Goal: Task Accomplishment & Management: Manage account settings

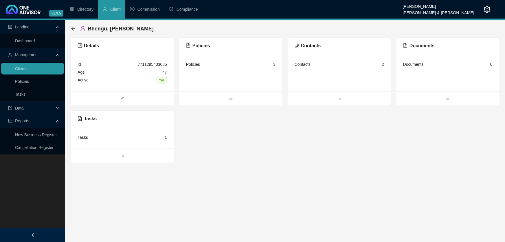
click at [78, 136] on div "Tasks" at bounding box center [83, 137] width 10 height 6
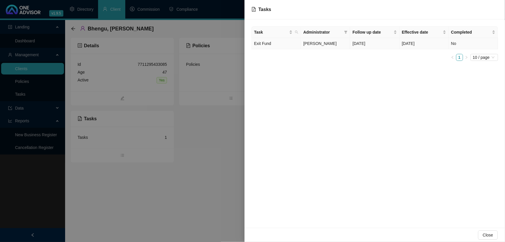
click at [259, 43] on td "Exit Fund" at bounding box center [276, 43] width 49 height 11
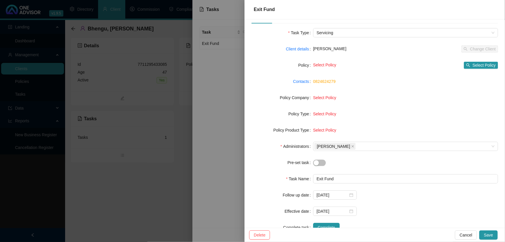
scroll to position [34, 0]
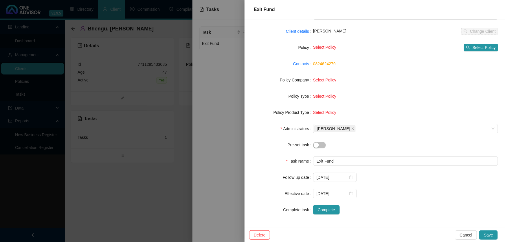
click at [133, 192] on div at bounding box center [252, 121] width 505 height 242
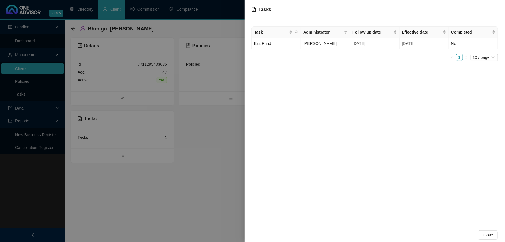
click at [71, 28] on div at bounding box center [252, 121] width 505 height 242
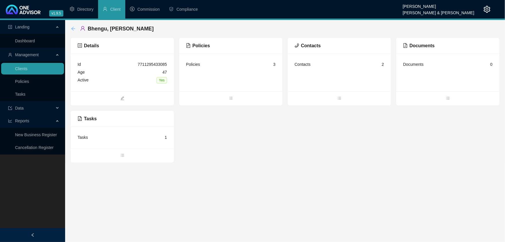
click at [72, 27] on icon "arrow-left" at bounding box center [73, 28] width 5 height 5
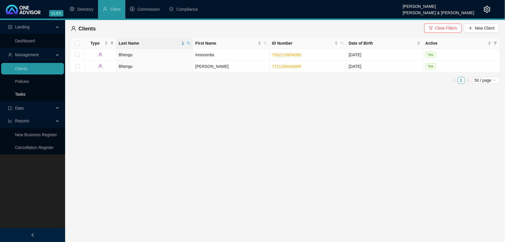
click at [21, 94] on link "Tasks" at bounding box center [20, 94] width 10 height 5
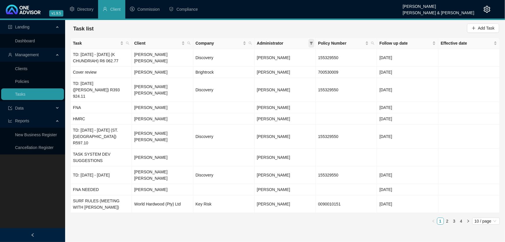
click at [310, 42] on icon "filter" at bounding box center [311, 43] width 3 height 3
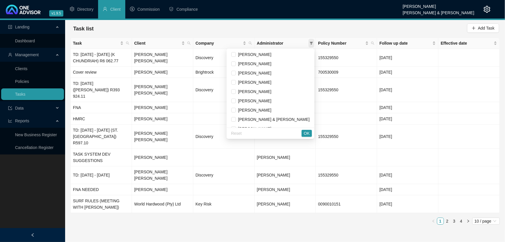
click at [310, 42] on icon "filter" at bounding box center [311, 43] width 3 height 3
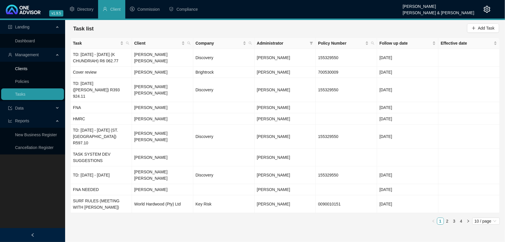
click at [27, 68] on link "Clients" at bounding box center [21, 68] width 12 height 5
